Goal: Check status: Check status

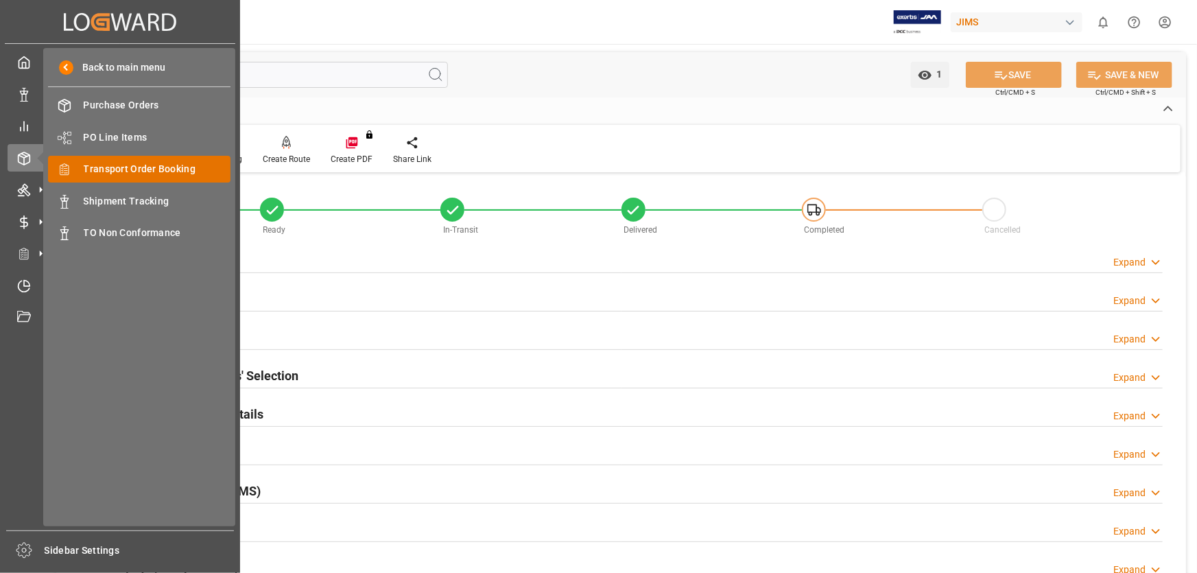
scroll to position [686, 0]
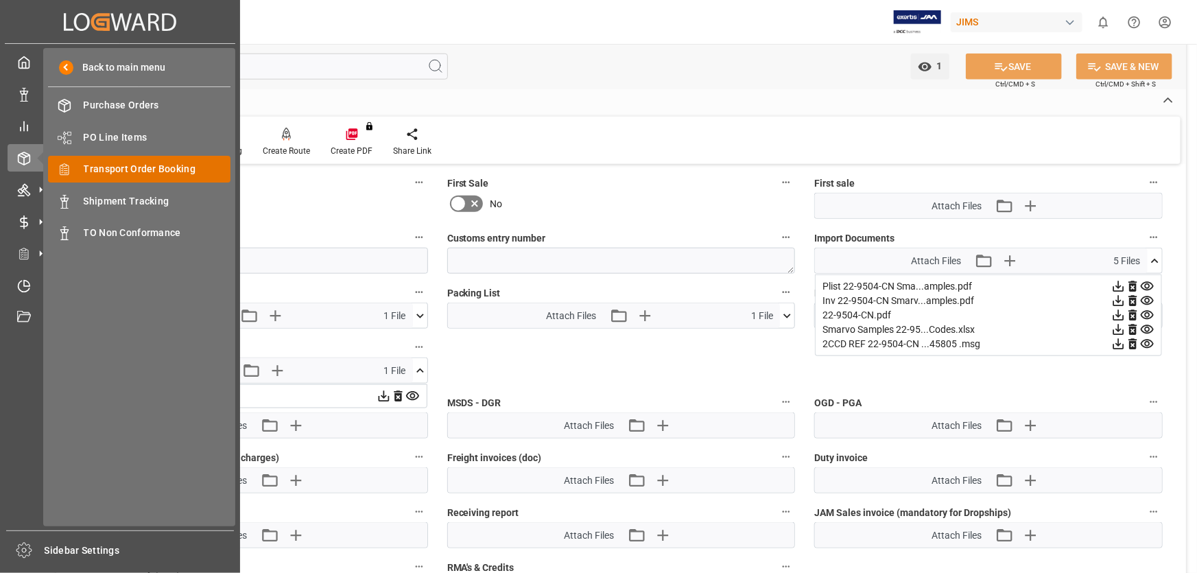
click at [184, 164] on span "Transport Order Booking" at bounding box center [157, 169] width 147 height 14
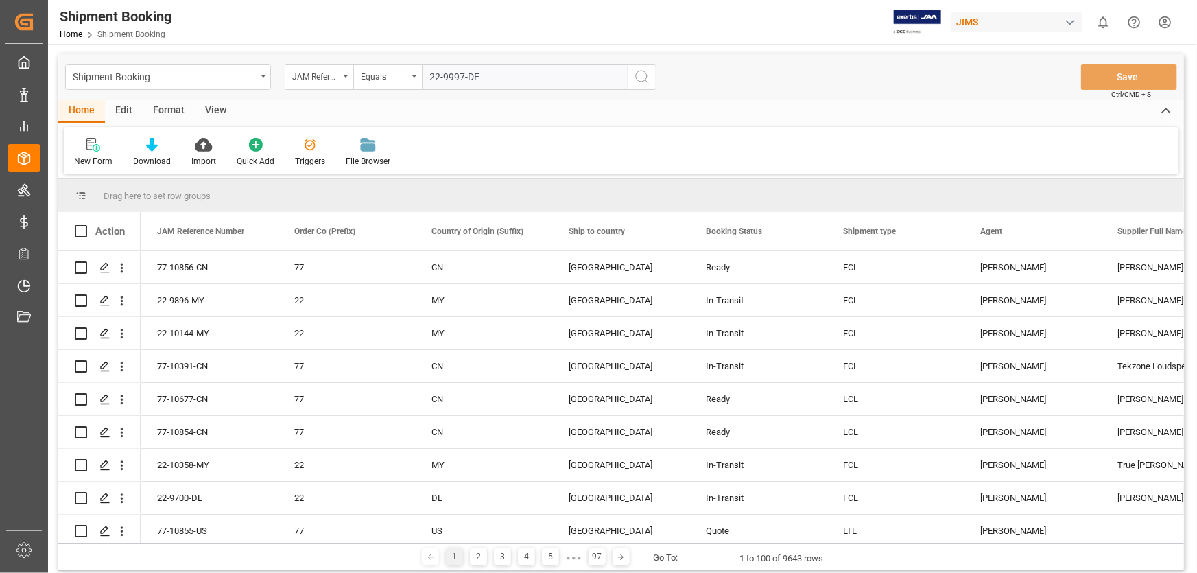
type input "22-9997-DE"
click at [641, 75] on icon "search button" at bounding box center [642, 77] width 16 height 16
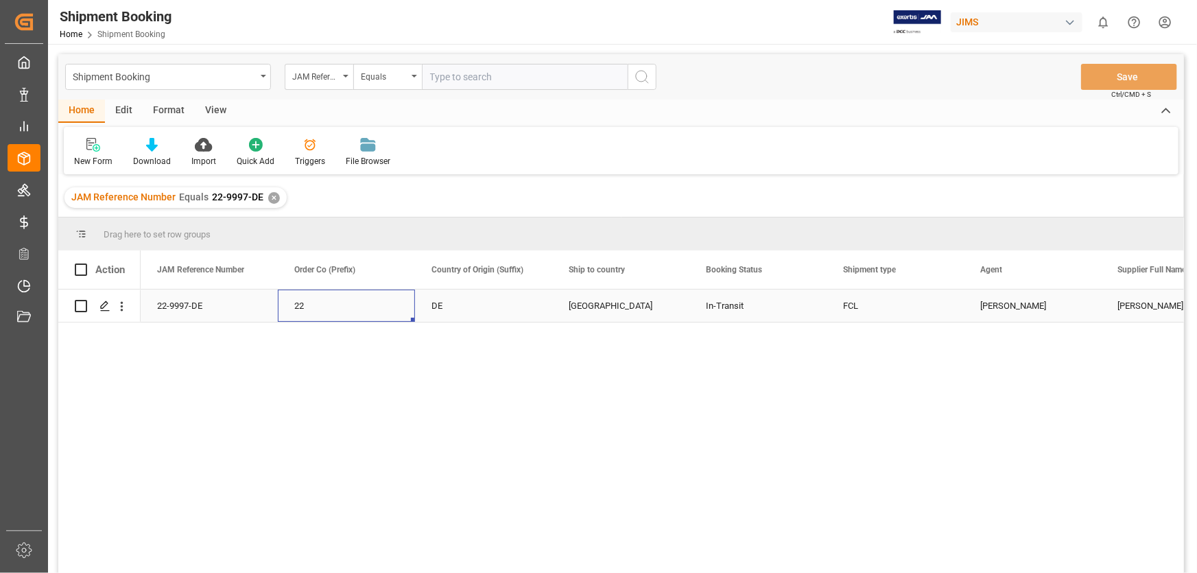
click at [331, 304] on div "22" at bounding box center [346, 306] width 104 height 32
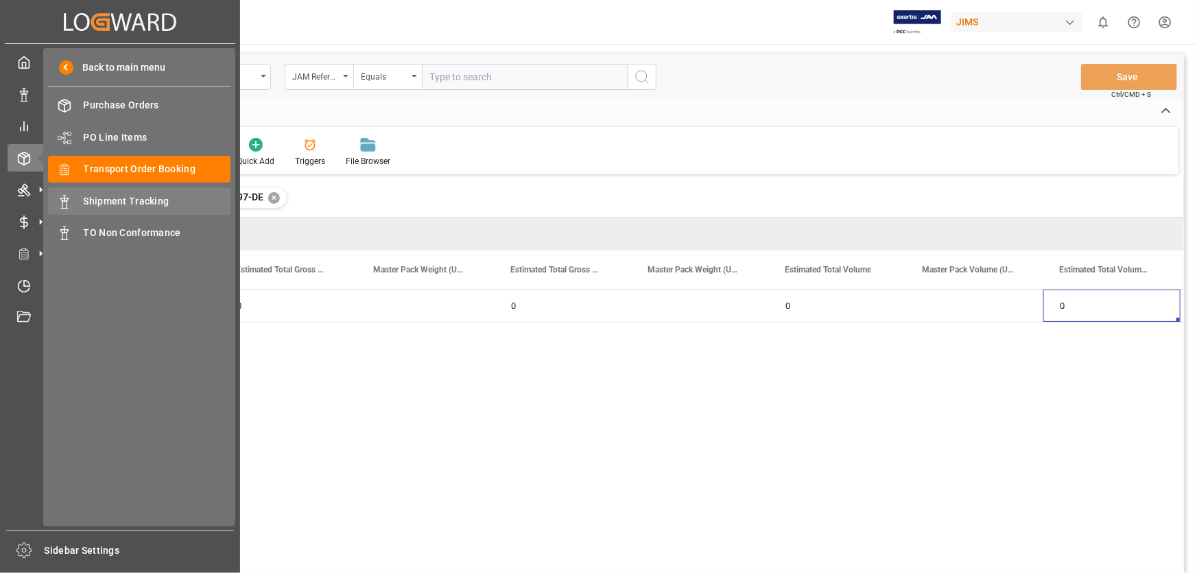
click at [126, 198] on span "Shipment Tracking" at bounding box center [157, 201] width 147 height 14
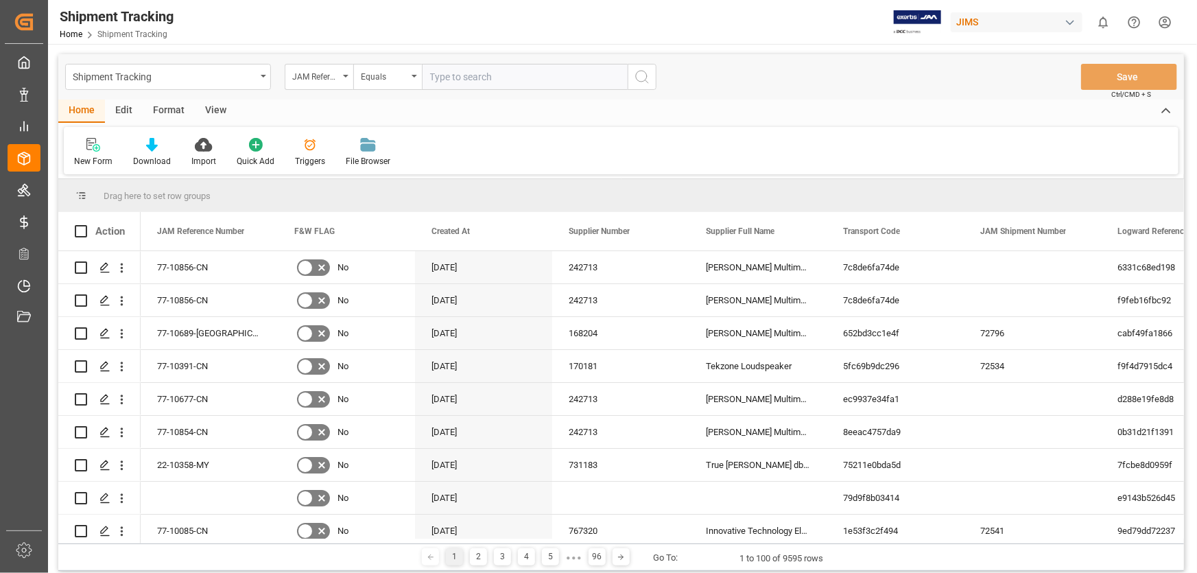
click at [461, 75] on input "text" at bounding box center [525, 77] width 206 height 26
paste input "22-9997-DE"
type input "22-9997-DE"
click at [644, 76] on icon "search button" at bounding box center [642, 77] width 16 height 16
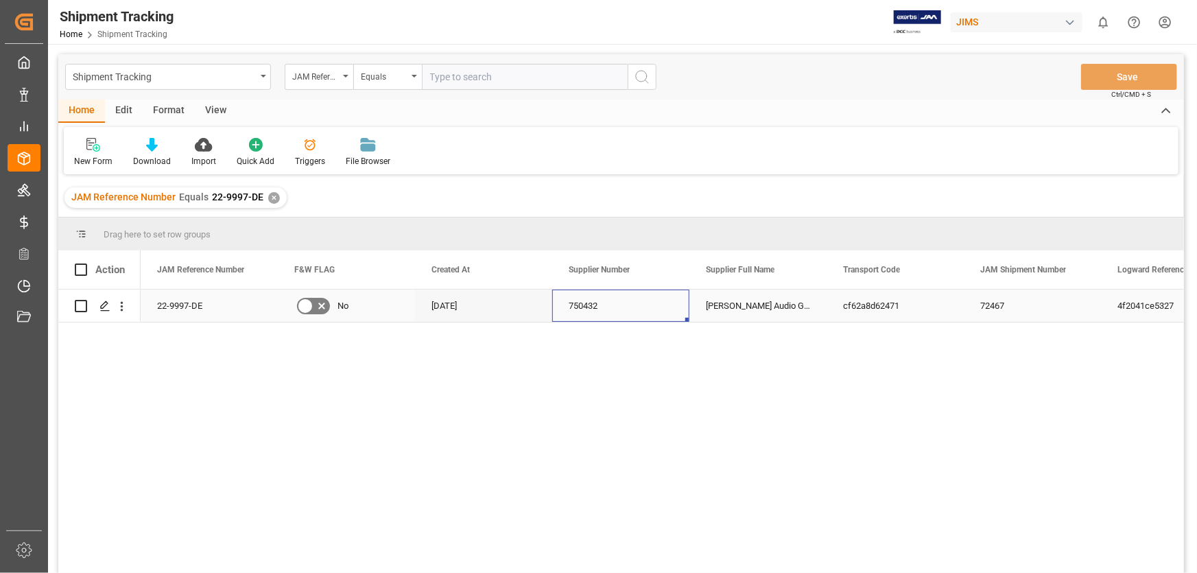
click at [621, 307] on div "750432" at bounding box center [620, 306] width 137 height 32
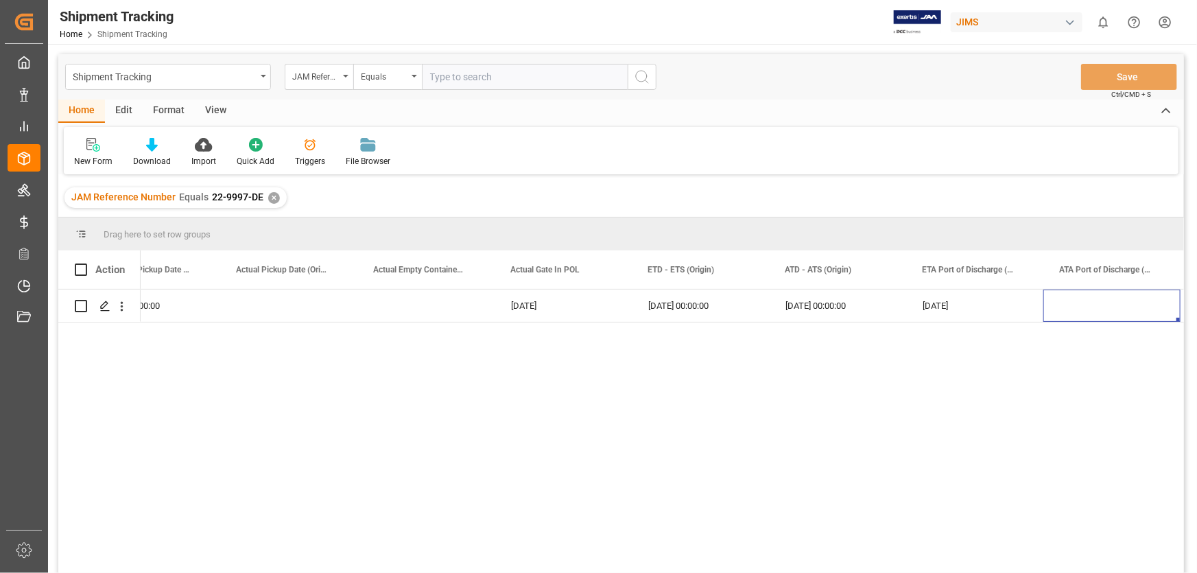
click at [268, 197] on div "✕" at bounding box center [274, 198] width 12 height 12
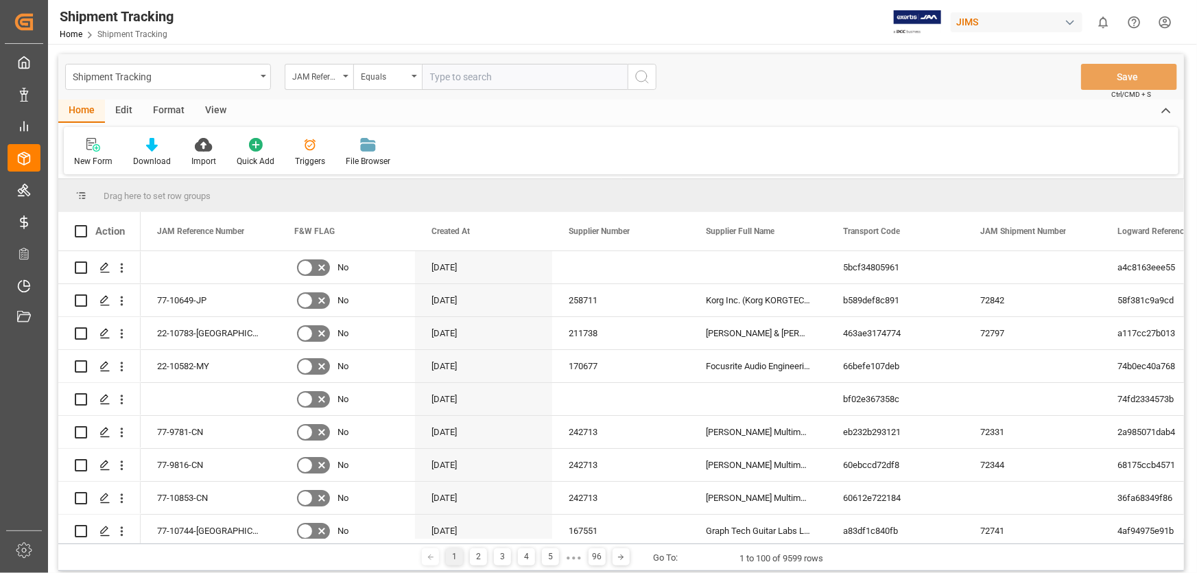
click at [268, 563] on div "1 2 3 4 5 ● ● ● 96 Go To: 1 to 100 of 9599 rows" at bounding box center [621, 556] width 1126 height 27
click at [346, 73] on div "JAM Reference Number" at bounding box center [319, 77] width 69 height 26
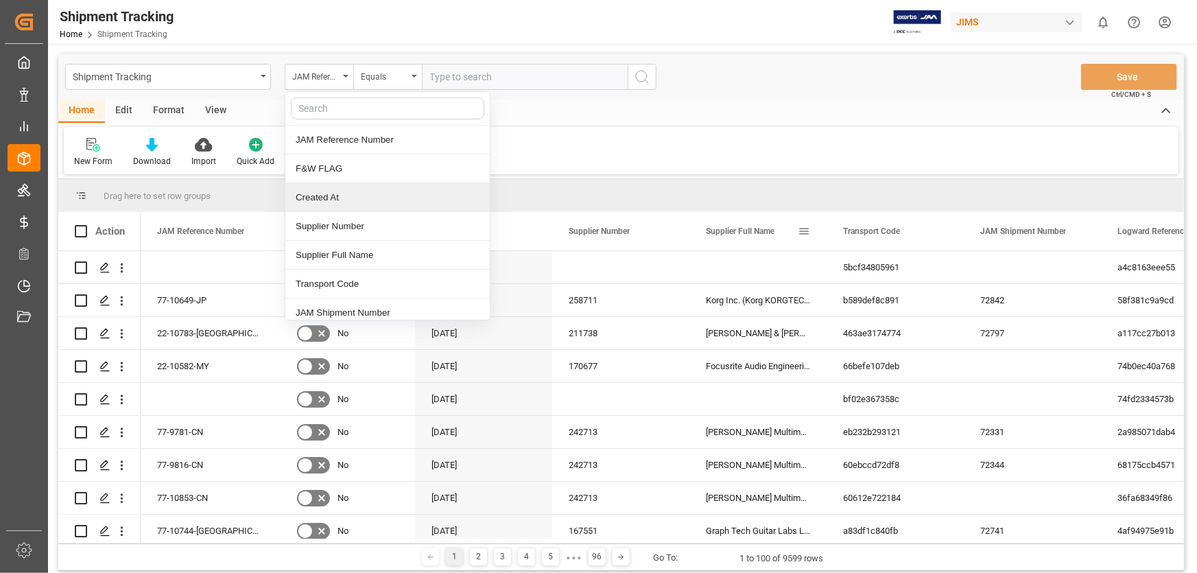
click at [800, 226] on span at bounding box center [804, 231] width 12 height 12
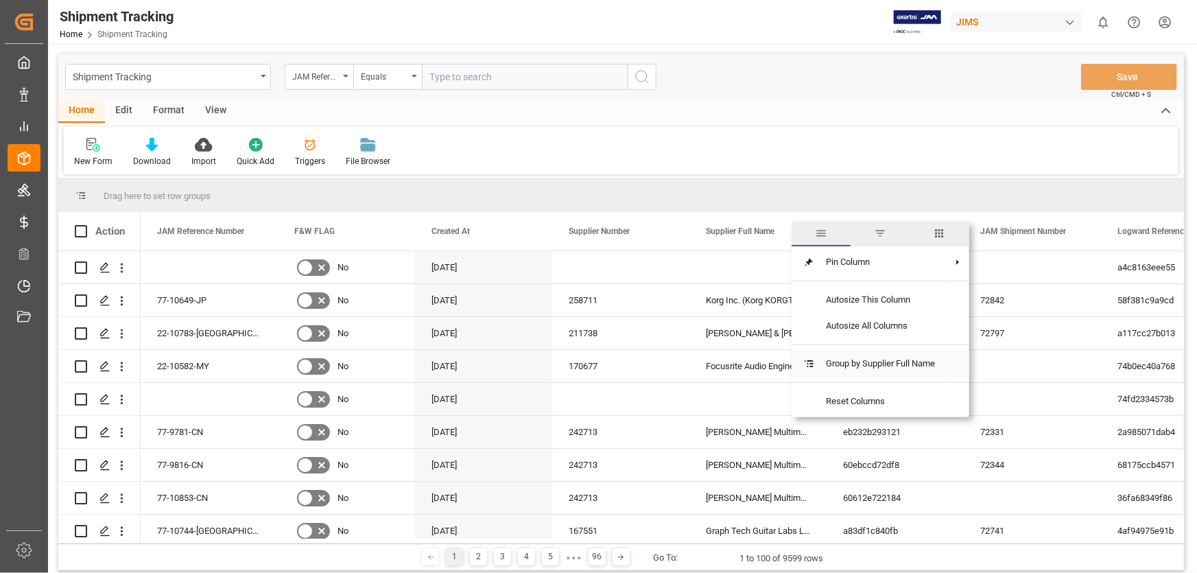
click at [834, 361] on span "Group by Supplier Full Name" at bounding box center [880, 364] width 131 height 26
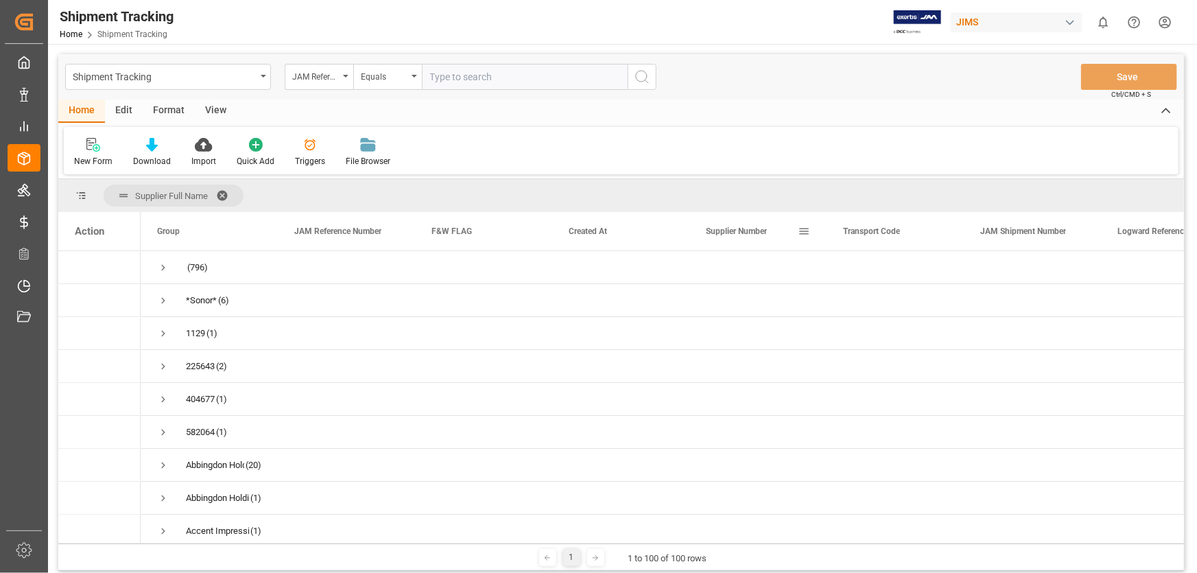
click at [795, 228] on div "Supplier Number" at bounding box center [752, 231] width 92 height 38
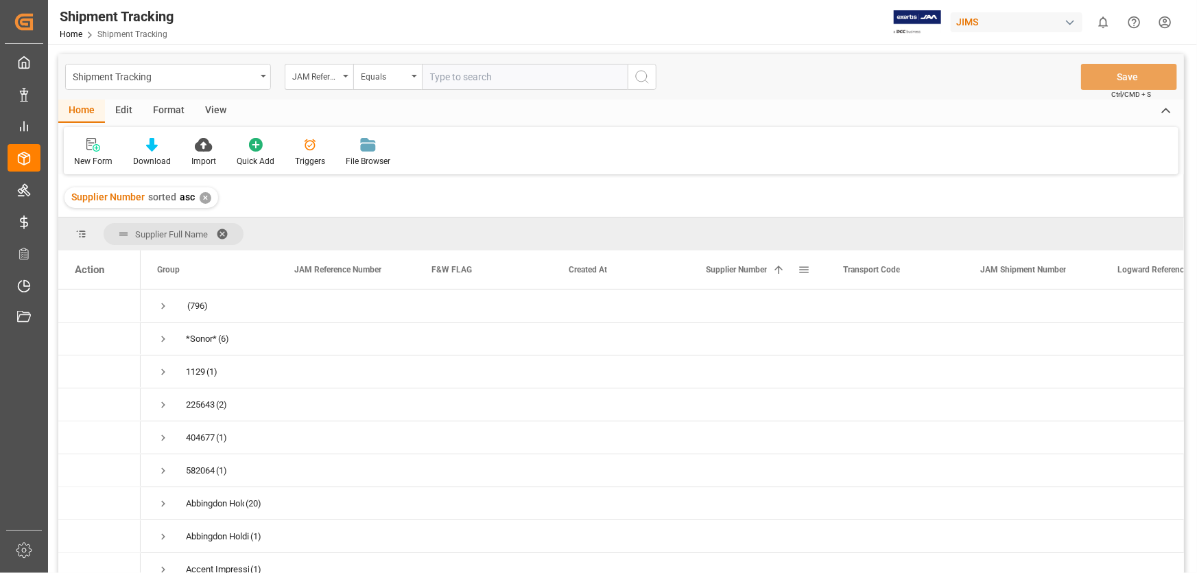
click at [774, 268] on span at bounding box center [778, 269] width 12 height 12
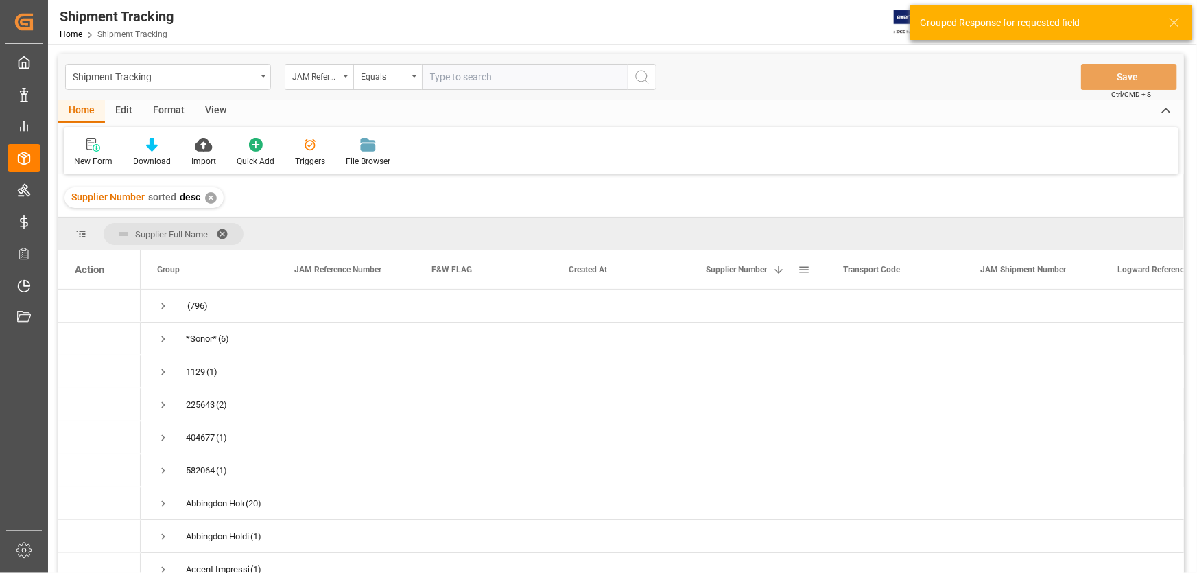
click at [808, 269] on span at bounding box center [804, 269] width 12 height 12
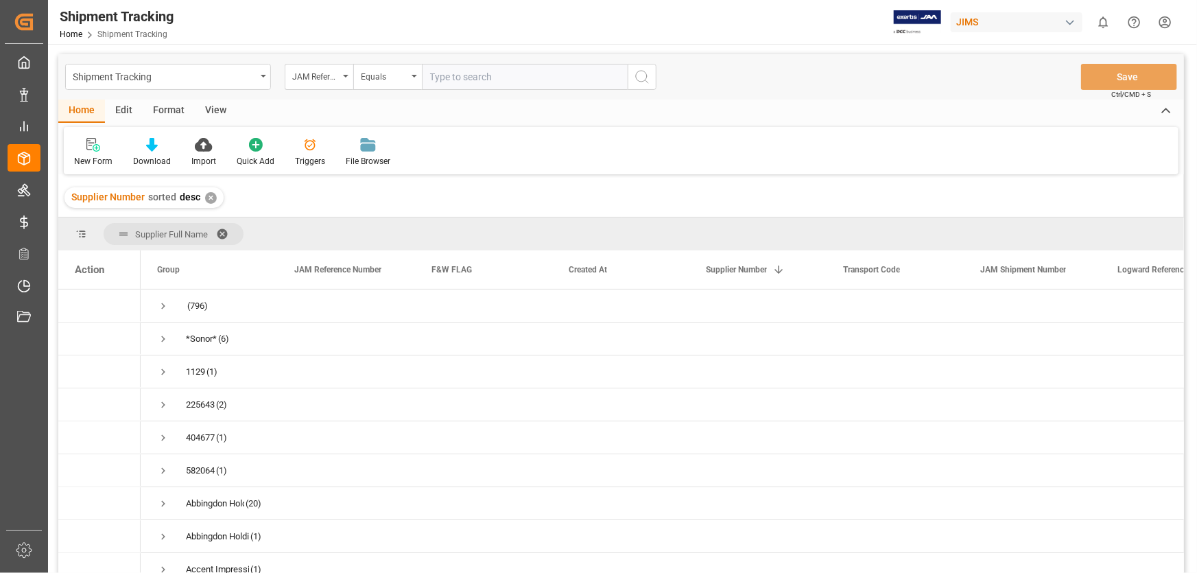
click at [223, 231] on span at bounding box center [227, 234] width 22 height 12
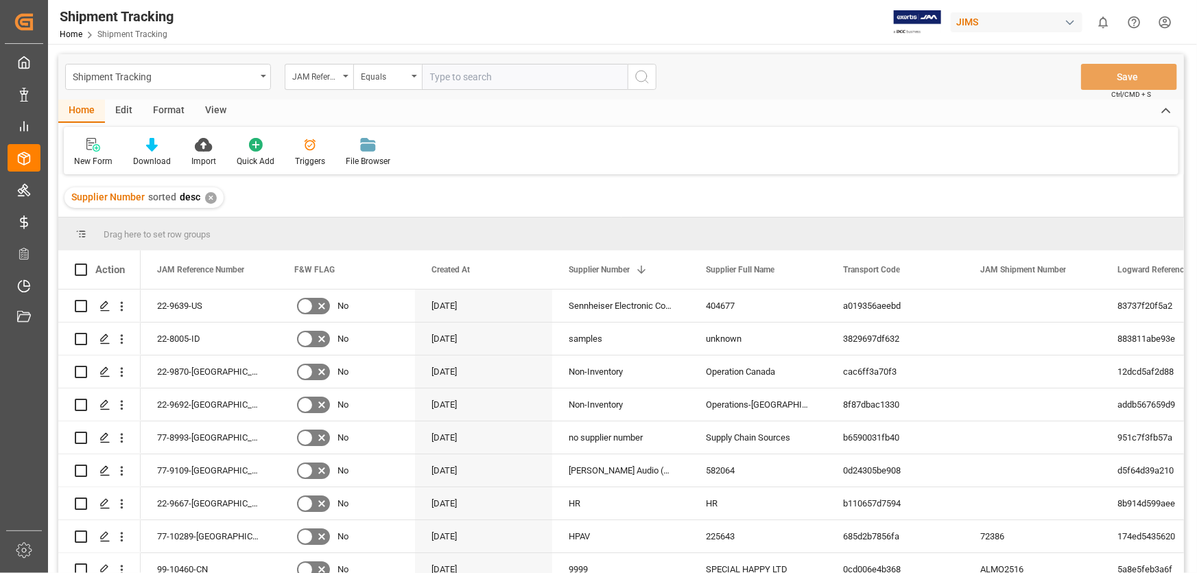
click at [210, 195] on div "✕" at bounding box center [211, 198] width 12 height 12
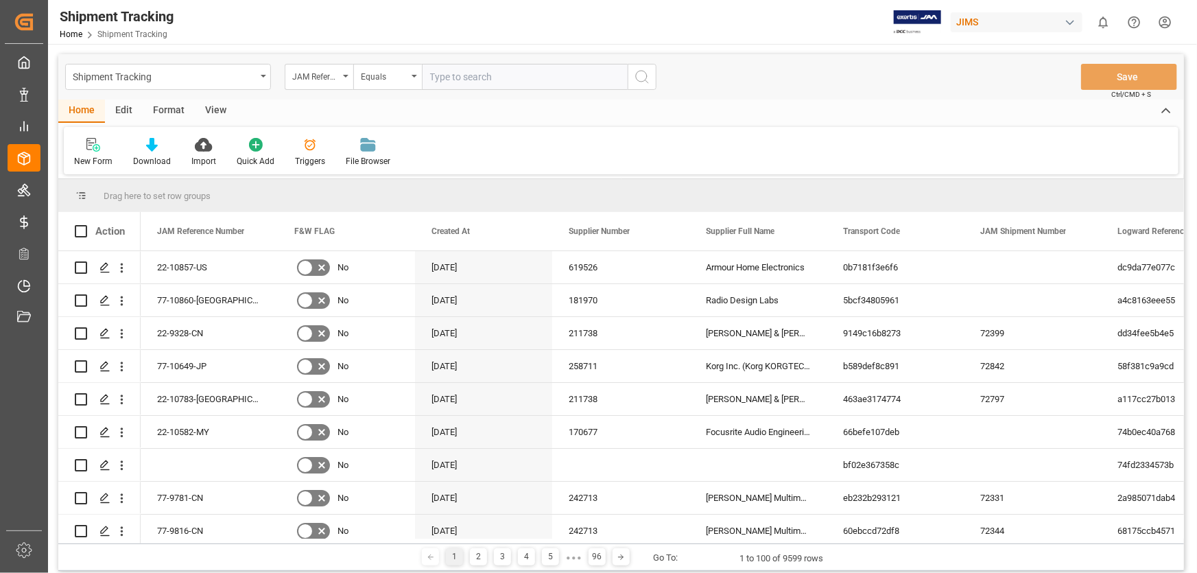
click at [467, 82] on input "text" at bounding box center [525, 77] width 206 height 26
click at [346, 76] on icon "open menu" at bounding box center [345, 76] width 5 height 3
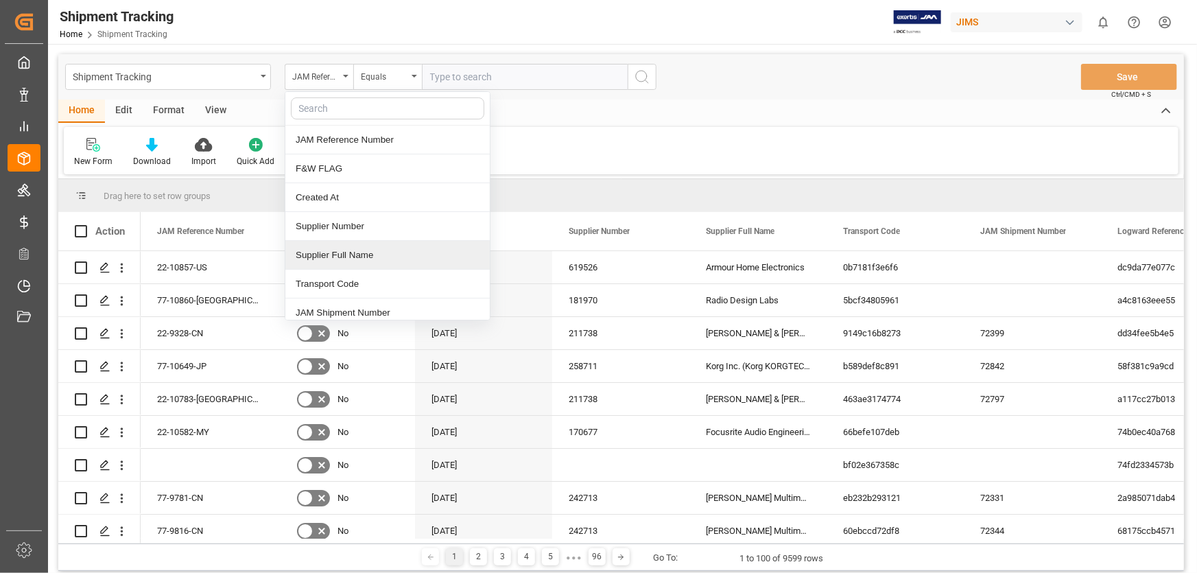
click at [328, 259] on div "Supplier Full Name" at bounding box center [387, 255] width 204 height 29
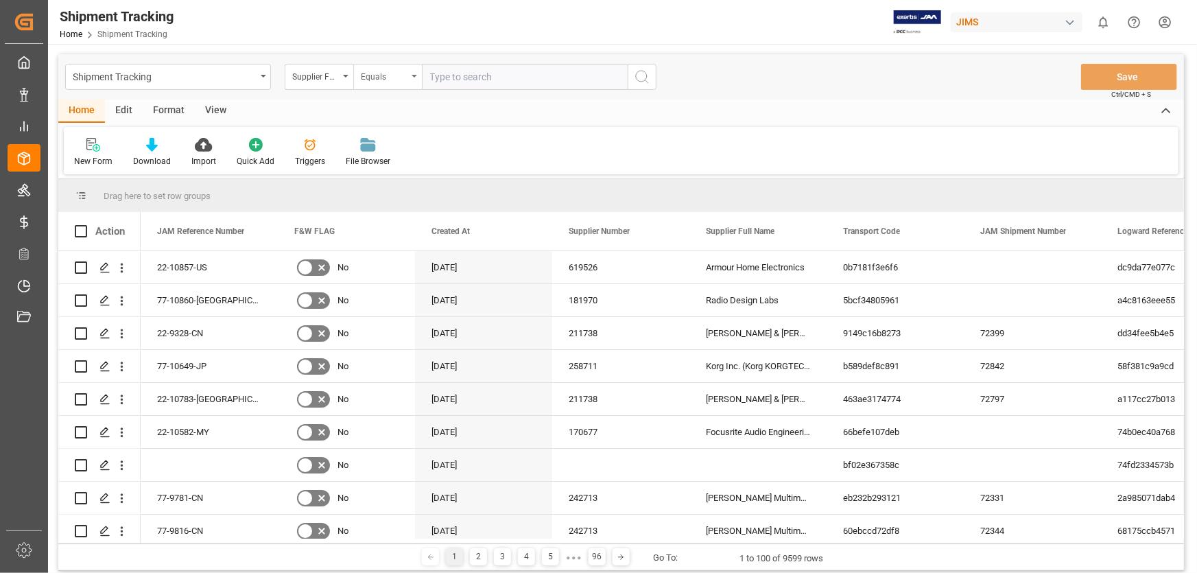
click at [415, 75] on icon "open menu" at bounding box center [414, 76] width 5 height 3
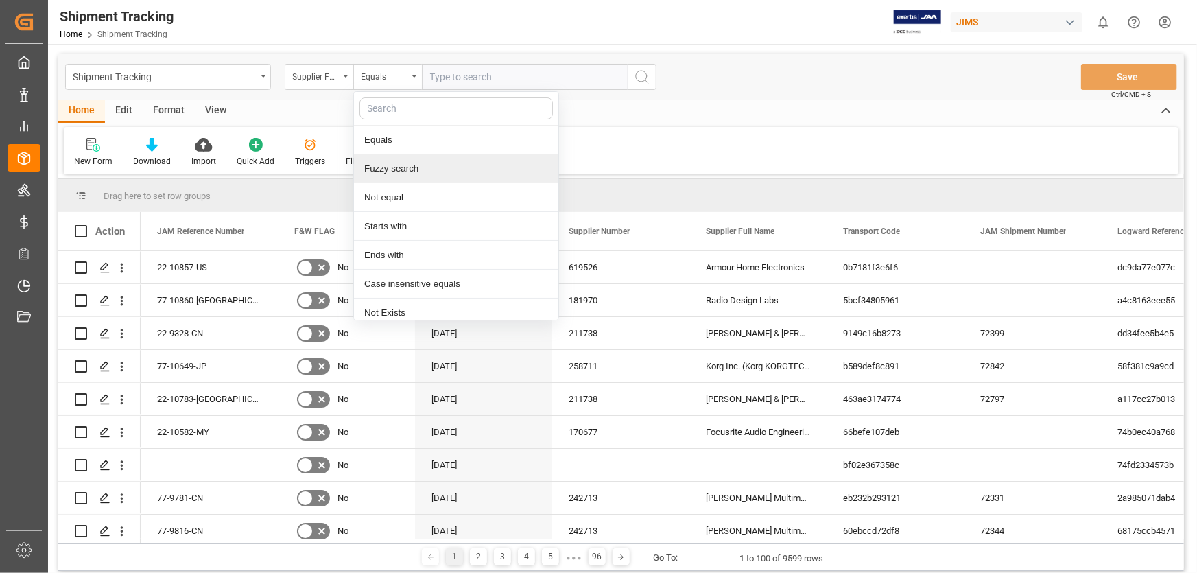
click at [392, 169] on div "Fuzzy search" at bounding box center [456, 168] width 204 height 29
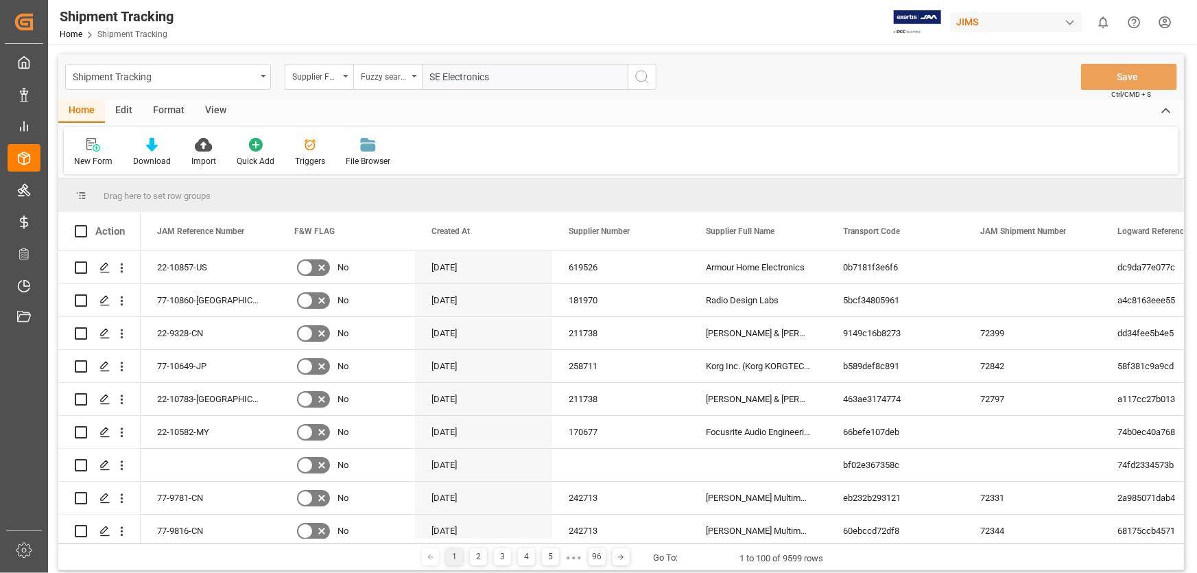
type input "SE Electronics"
click at [641, 75] on icon "search button" at bounding box center [642, 77] width 16 height 16
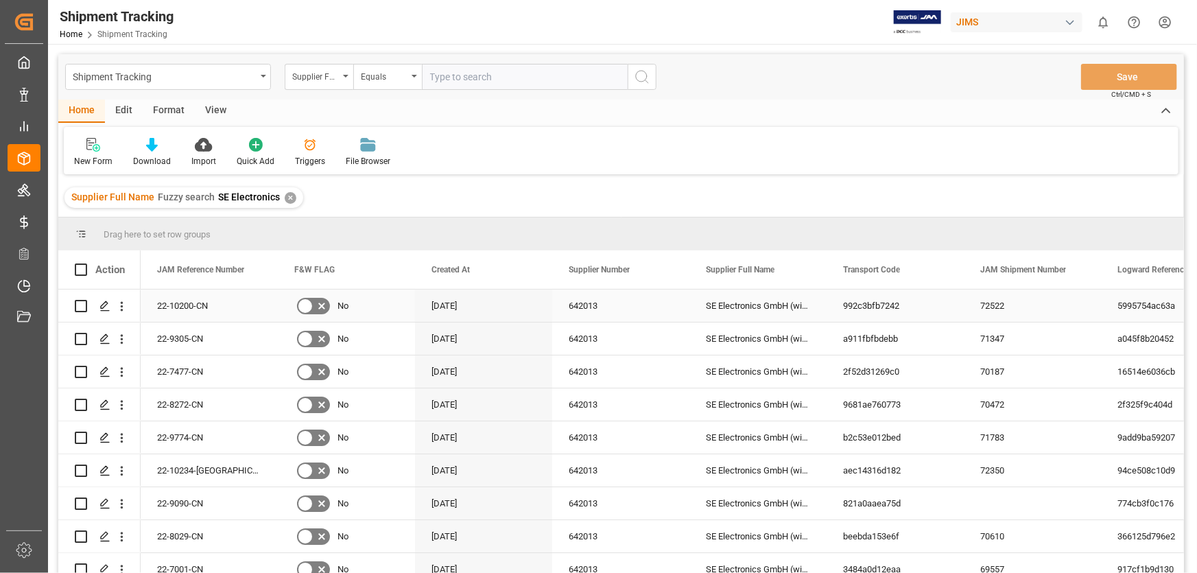
click at [654, 307] on div "642013" at bounding box center [620, 306] width 137 height 32
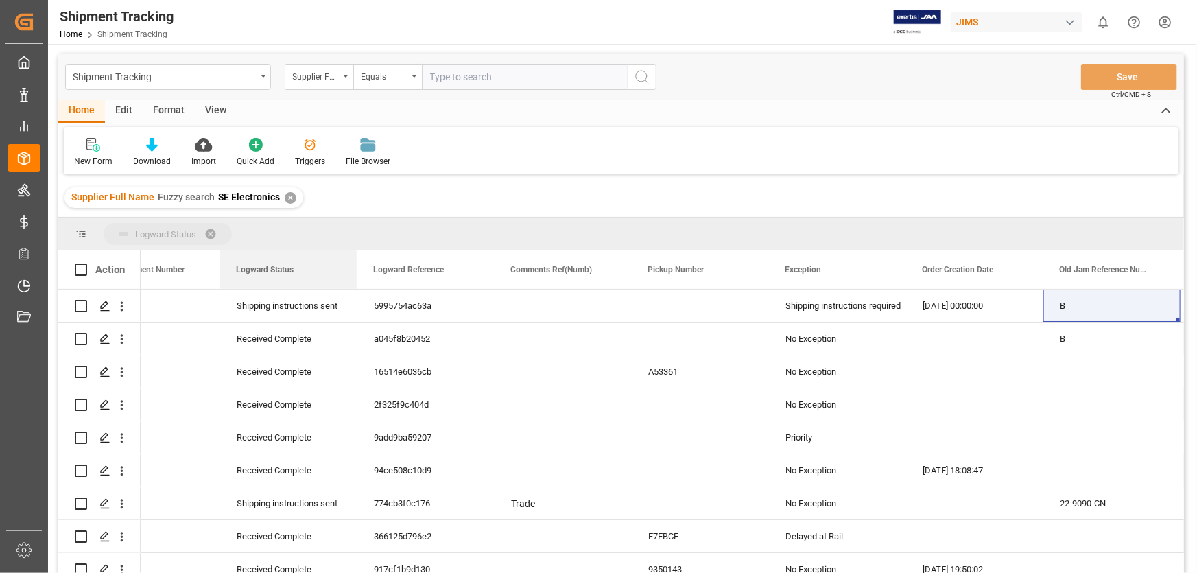
drag, startPoint x: 683, startPoint y: 270, endPoint x: 123, endPoint y: 224, distance: 561.7
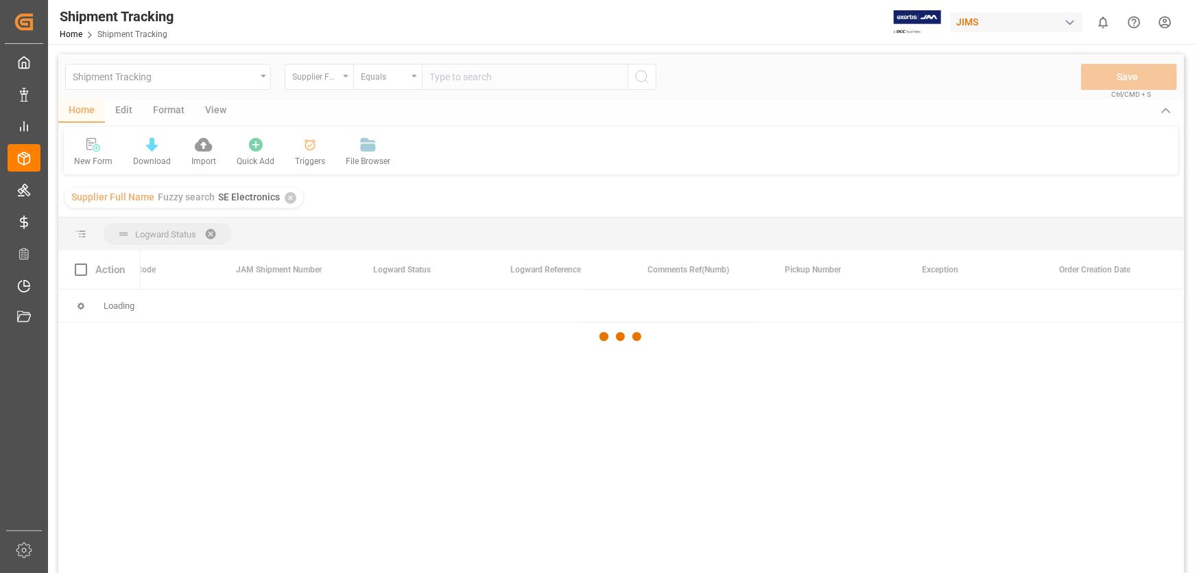
scroll to position [0, 882]
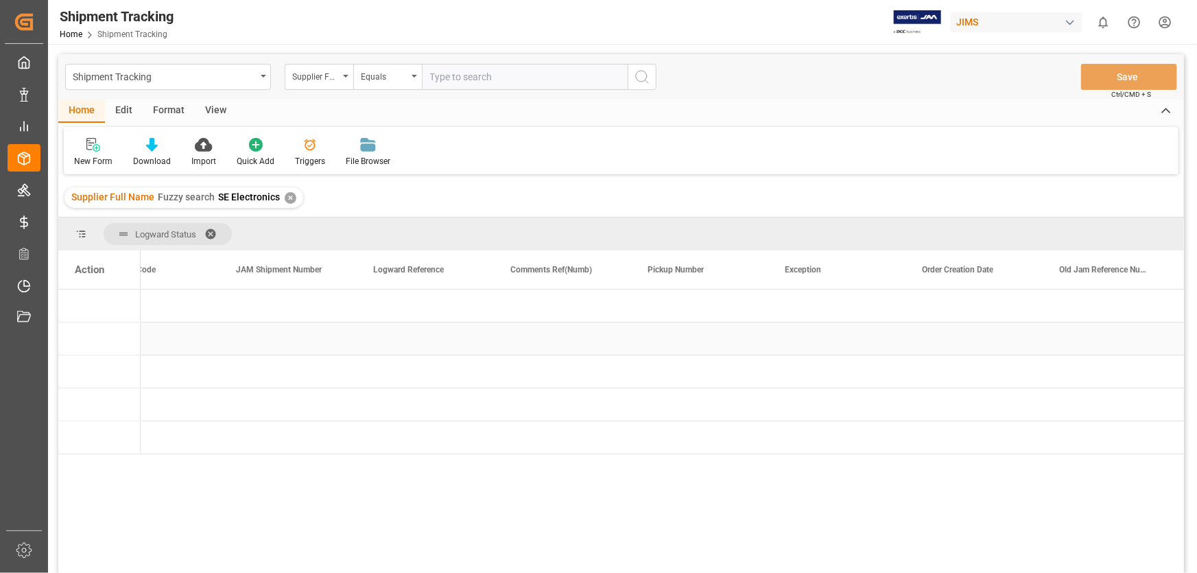
click at [300, 335] on div "Press SPACE to select this row." at bounding box center [288, 338] width 137 height 32
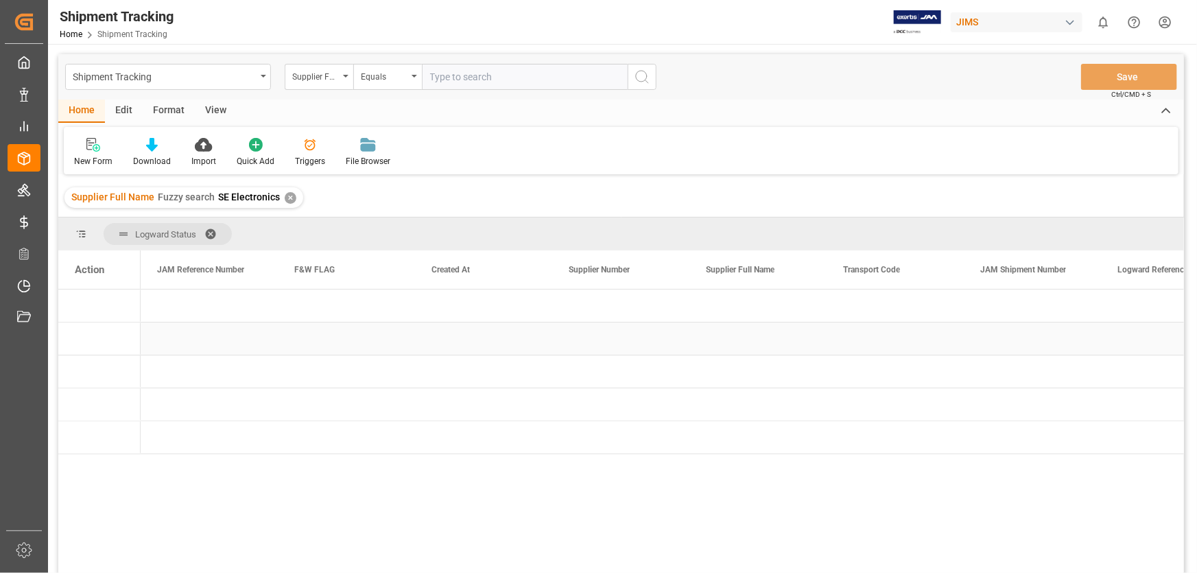
scroll to position [0, 0]
click at [162, 302] on span "Press SPACE to select this row." at bounding box center [163, 306] width 12 height 12
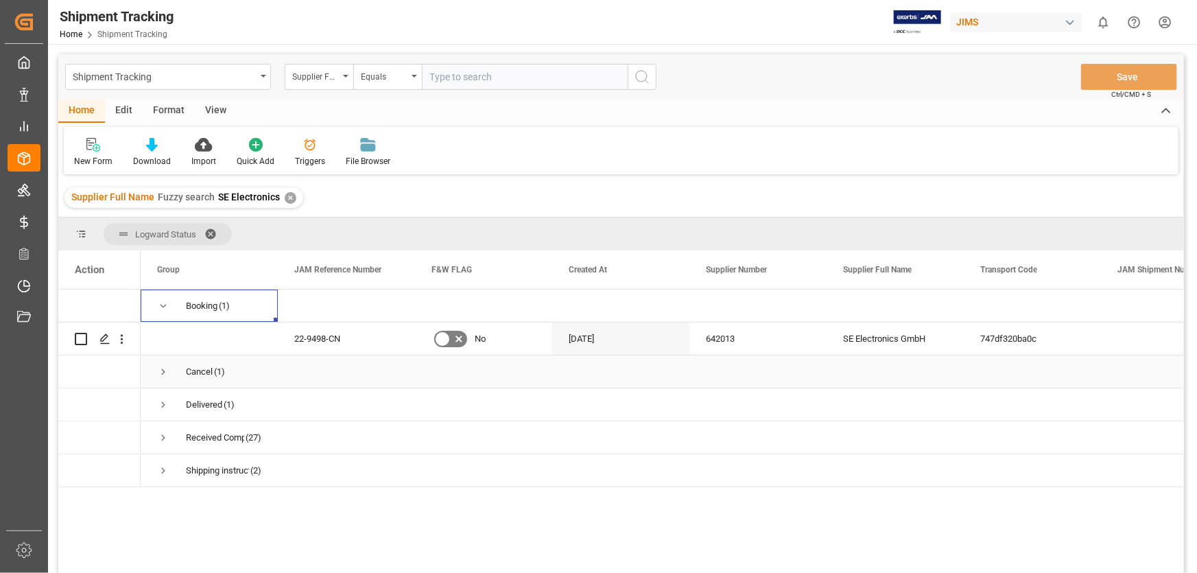
click at [199, 368] on div "Cancel" at bounding box center [199, 372] width 27 height 32
click at [160, 367] on span "Press SPACE to select this row." at bounding box center [163, 372] width 12 height 12
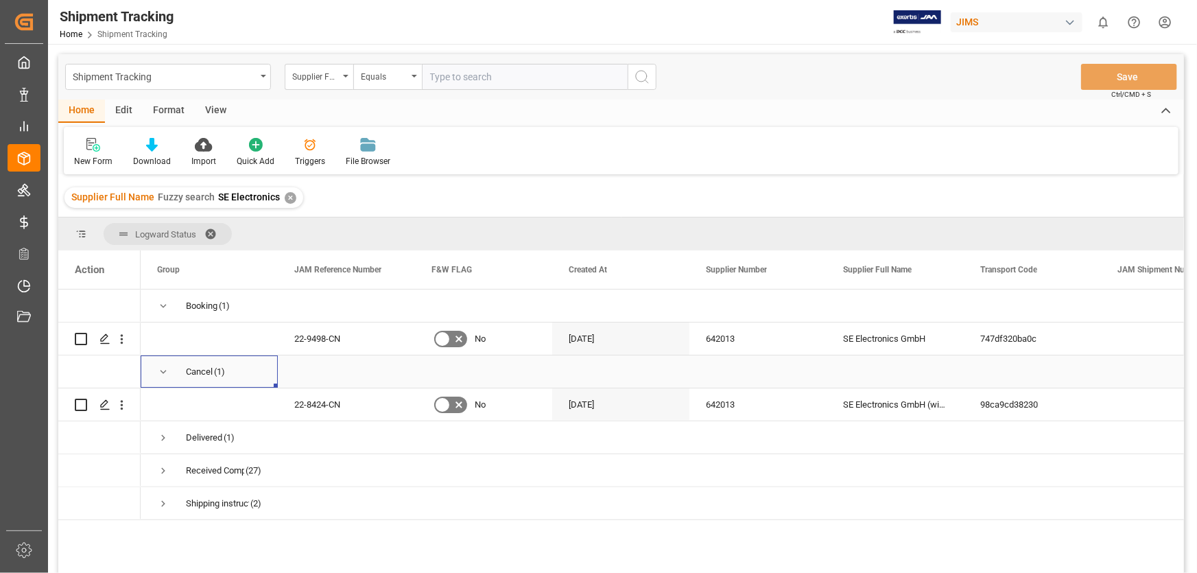
click at [160, 367] on span "Press SPACE to select this row." at bounding box center [163, 372] width 12 height 12
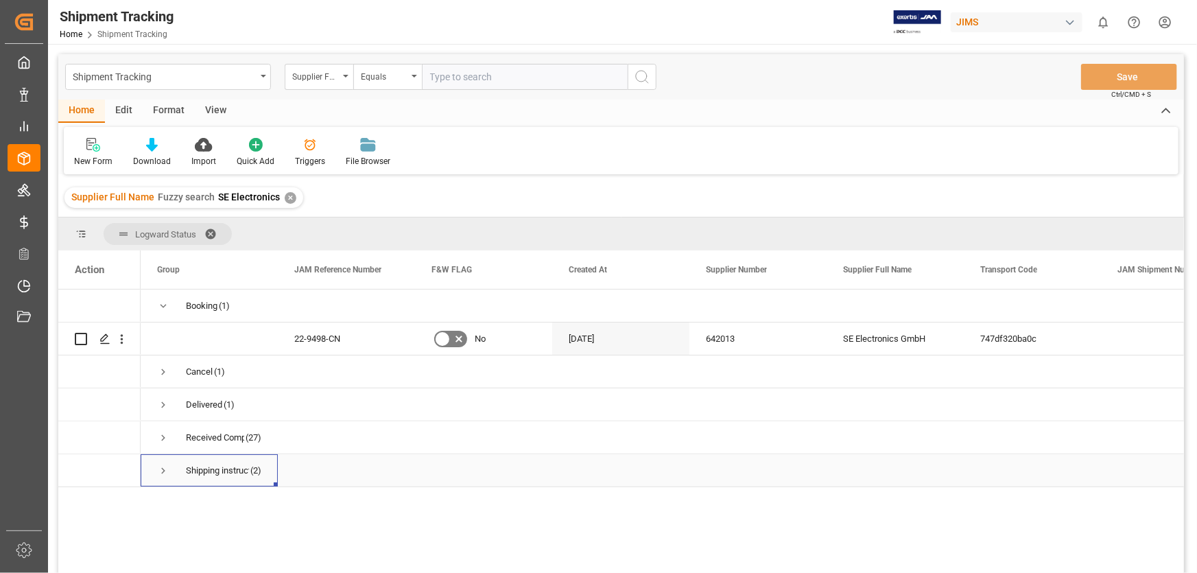
click at [162, 466] on span "Press SPACE to select this row." at bounding box center [163, 470] width 12 height 12
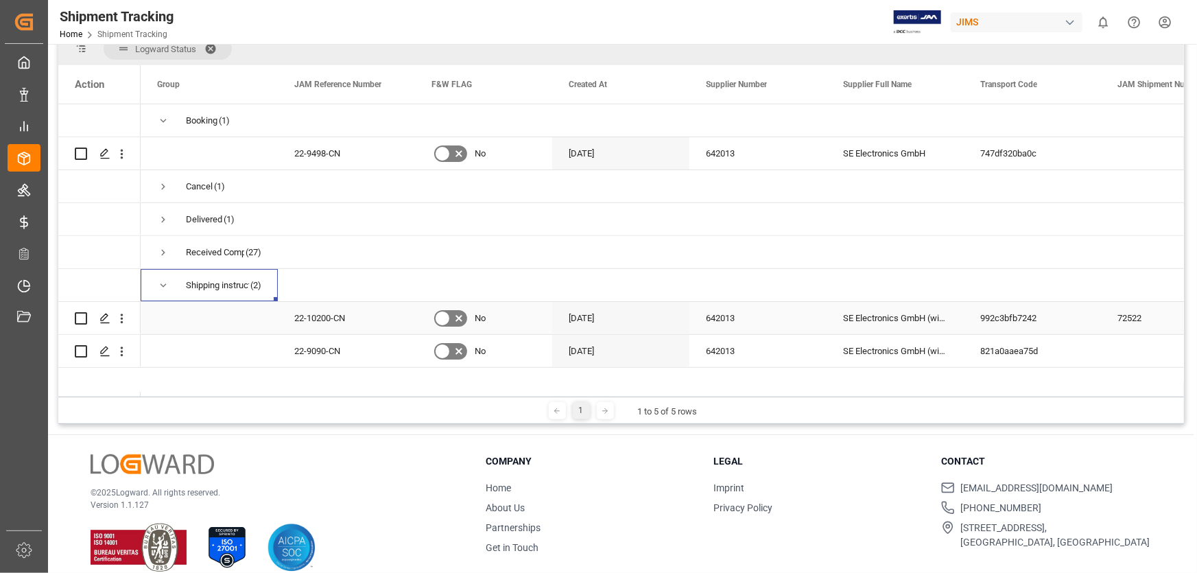
scroll to position [187, 0]
click at [652, 353] on div "[DATE]" at bounding box center [620, 349] width 137 height 32
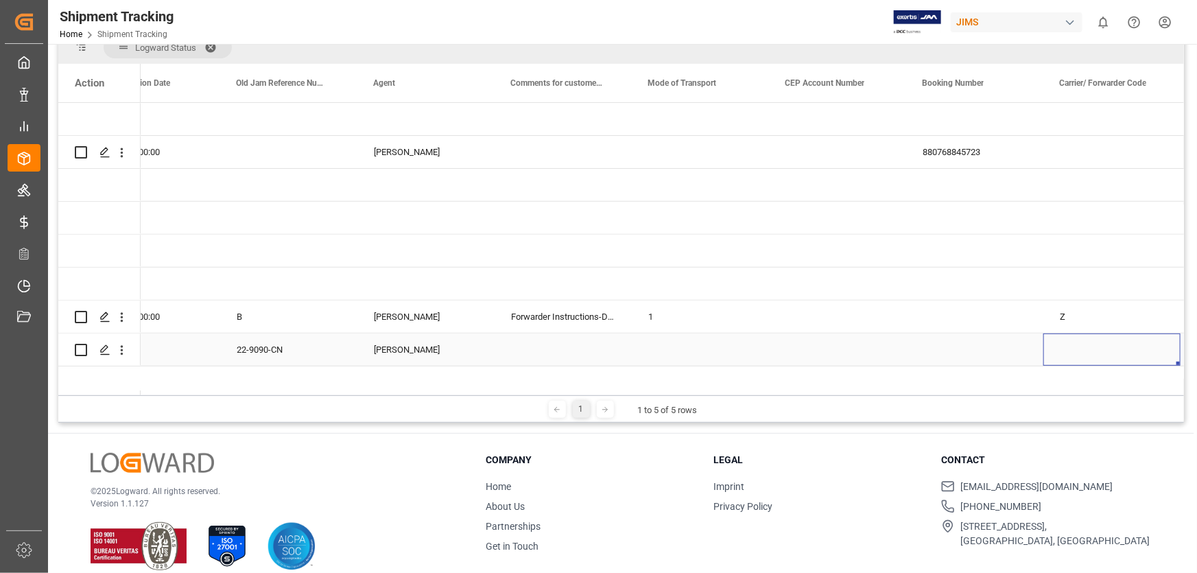
scroll to position [0, 1842]
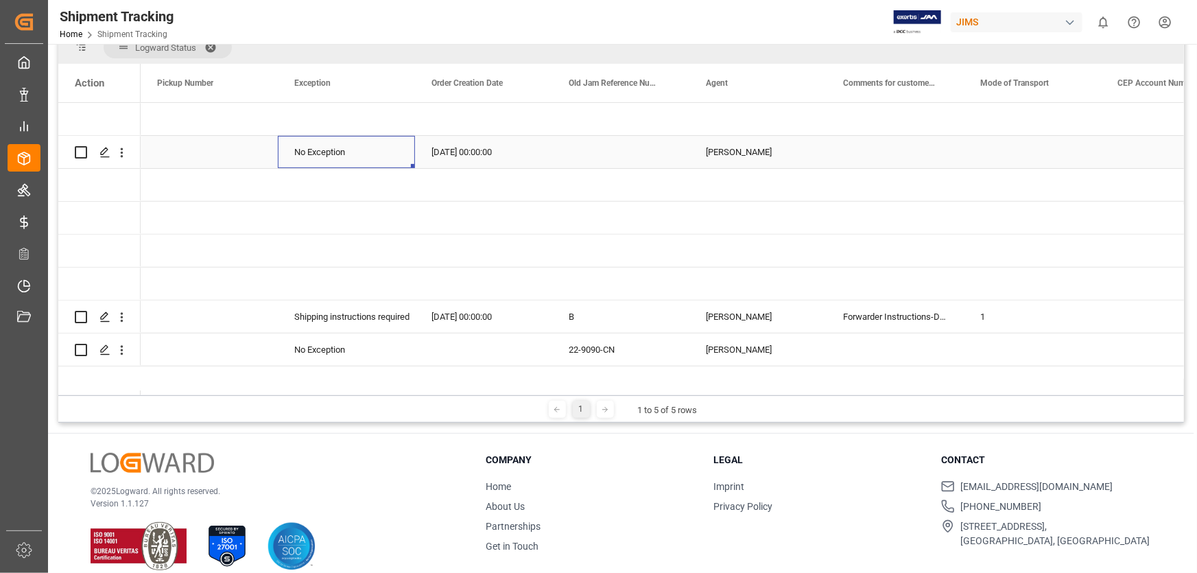
click at [351, 149] on div "No Exception" at bounding box center [346, 153] width 104 height 32
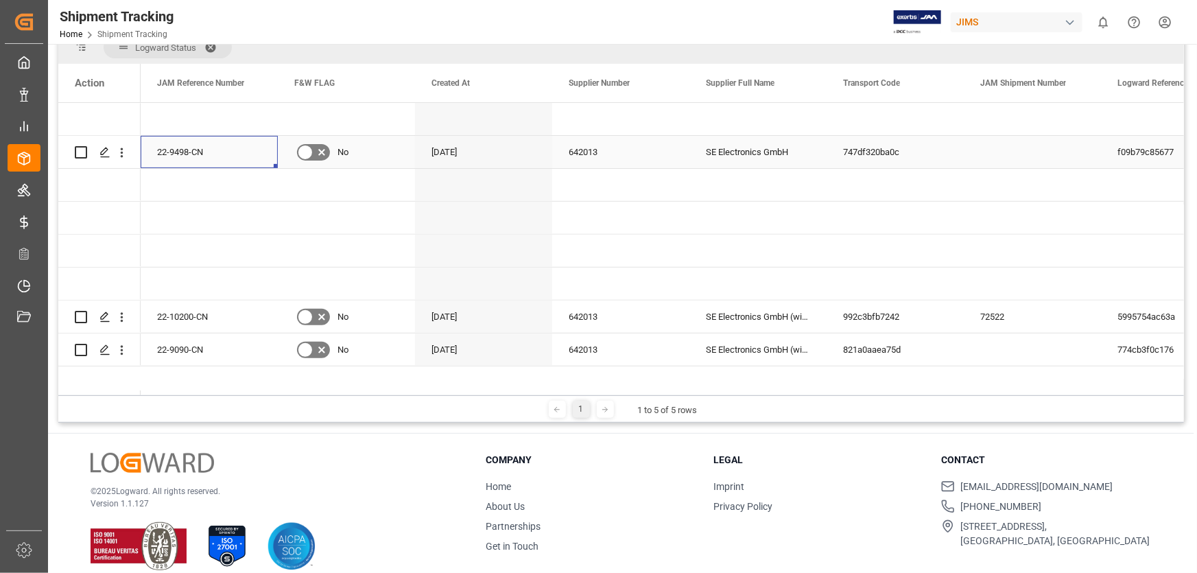
click at [235, 150] on div "22-9498-CN" at bounding box center [209, 152] width 137 height 32
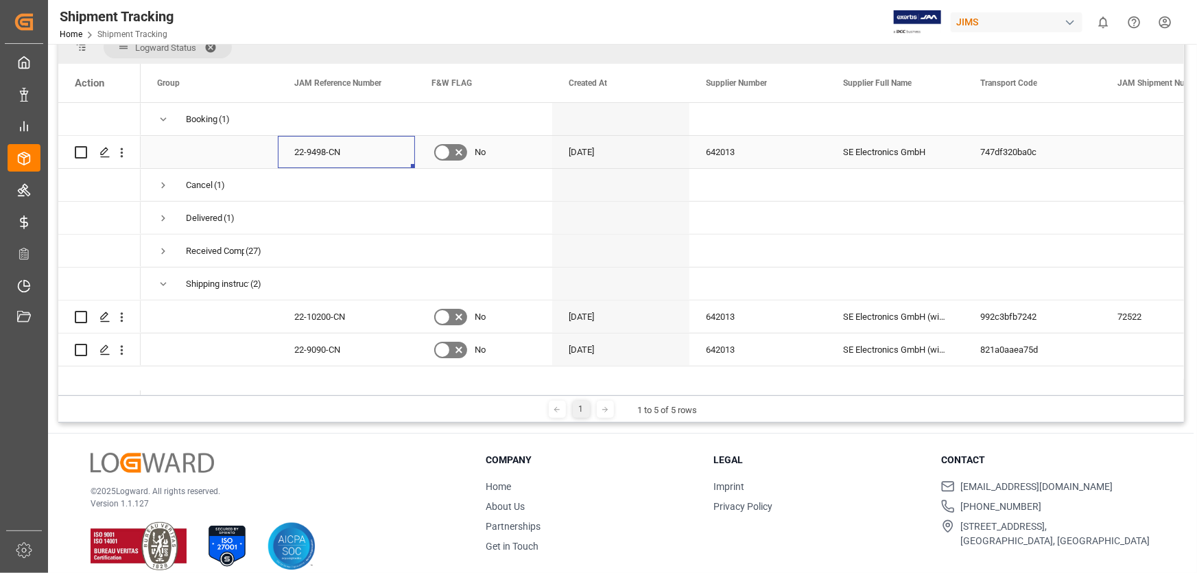
click at [390, 151] on div "22-9498-CN" at bounding box center [346, 152] width 137 height 32
drag, startPoint x: 343, startPoint y: 151, endPoint x: 306, endPoint y: 152, distance: 37.1
click at [306, 152] on div "22-9498-CN" at bounding box center [346, 152] width 137 height 32
click at [770, 317] on div "642013" at bounding box center [757, 316] width 137 height 32
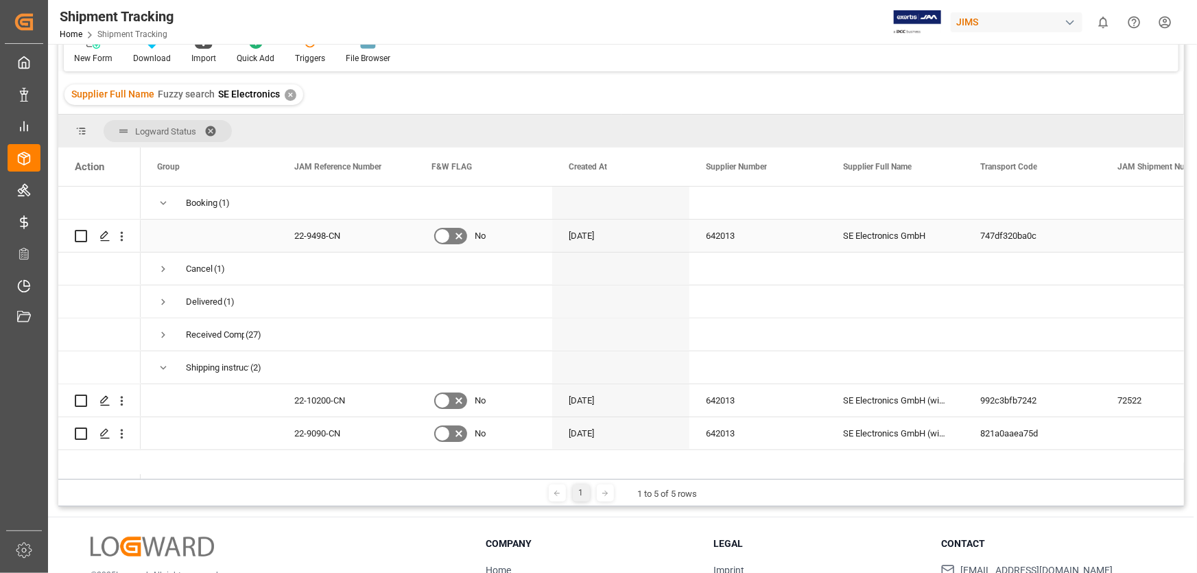
scroll to position [124, 0]
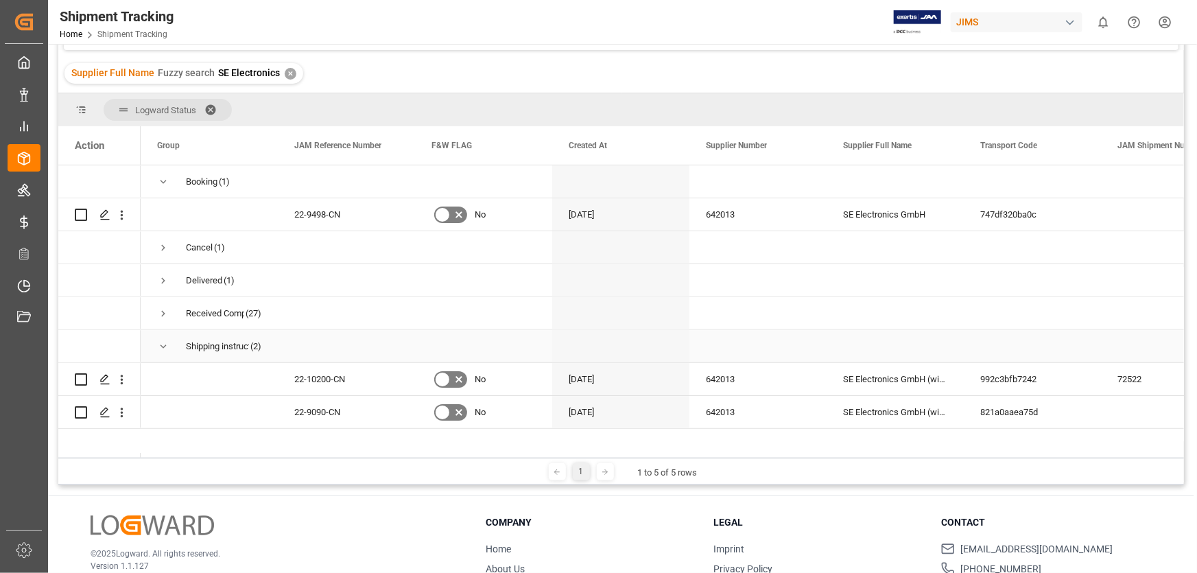
click at [201, 345] on div "Shipping instructions sent" at bounding box center [217, 347] width 63 height 32
click at [783, 385] on div "642013" at bounding box center [757, 379] width 137 height 32
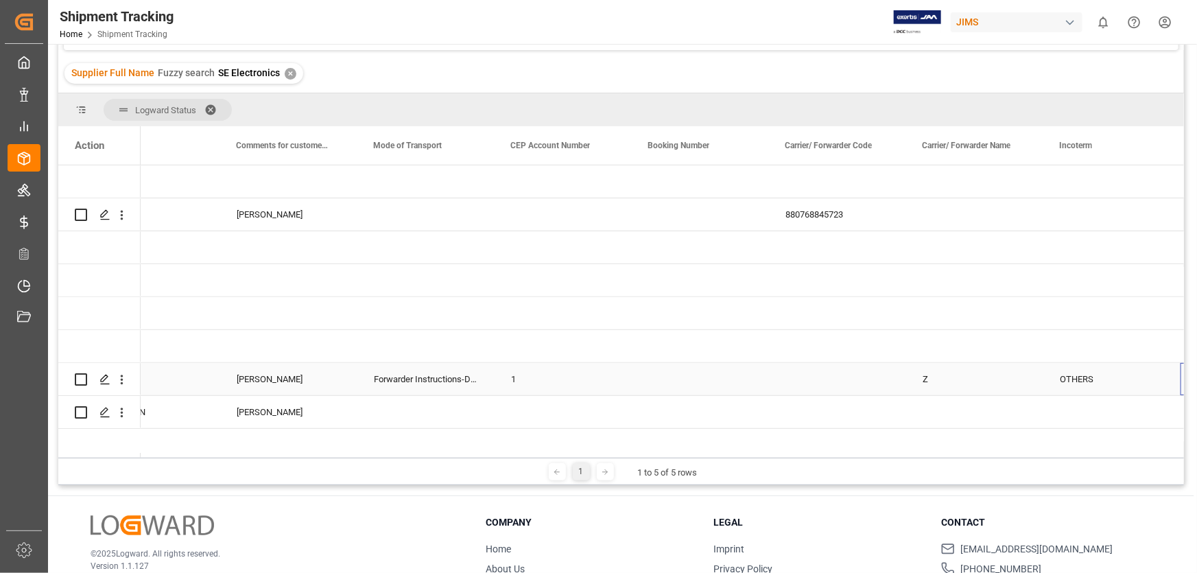
scroll to position [0, 1979]
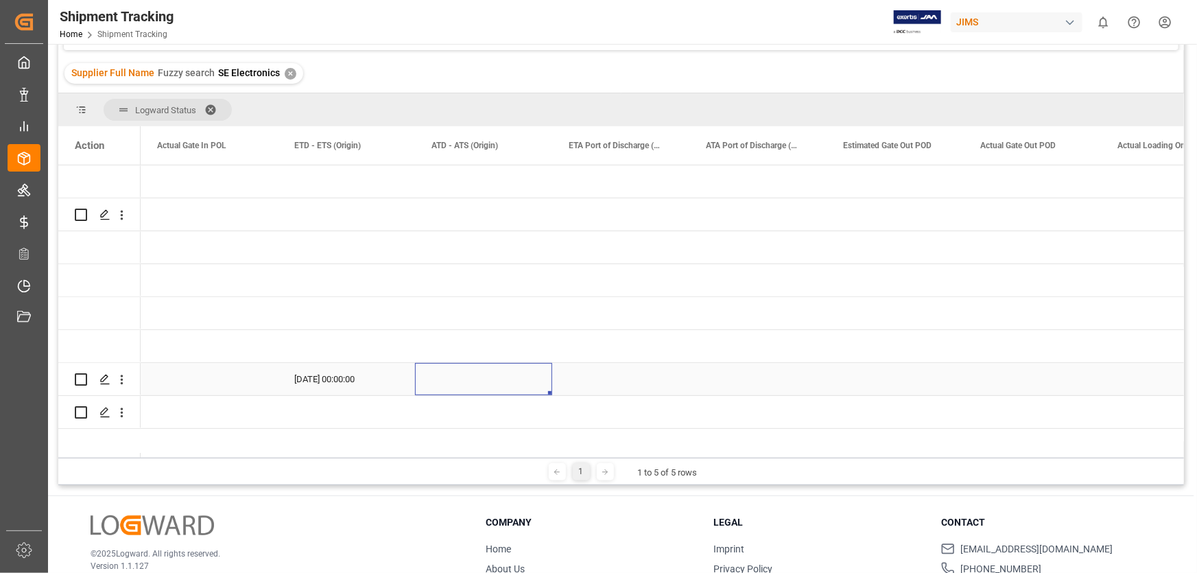
click at [515, 372] on div "Press SPACE to select this row." at bounding box center [483, 379] width 137 height 32
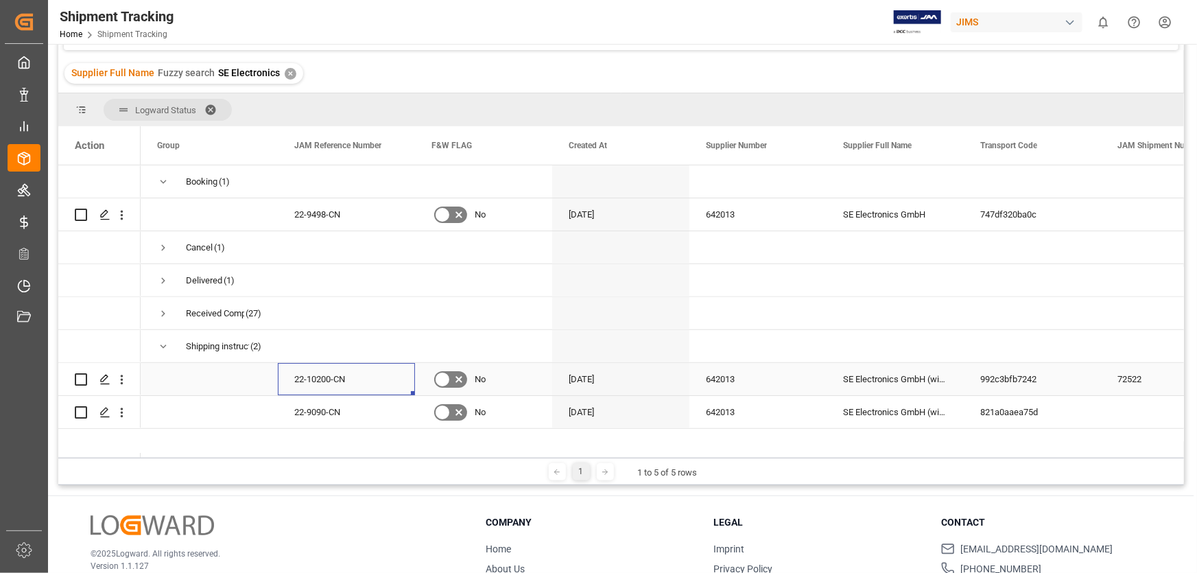
drag, startPoint x: 350, startPoint y: 381, endPoint x: 315, endPoint y: 383, distance: 35.0
click at [315, 383] on div "22-10200-CN" at bounding box center [346, 379] width 137 height 32
